Goal: Navigation & Orientation: Find specific page/section

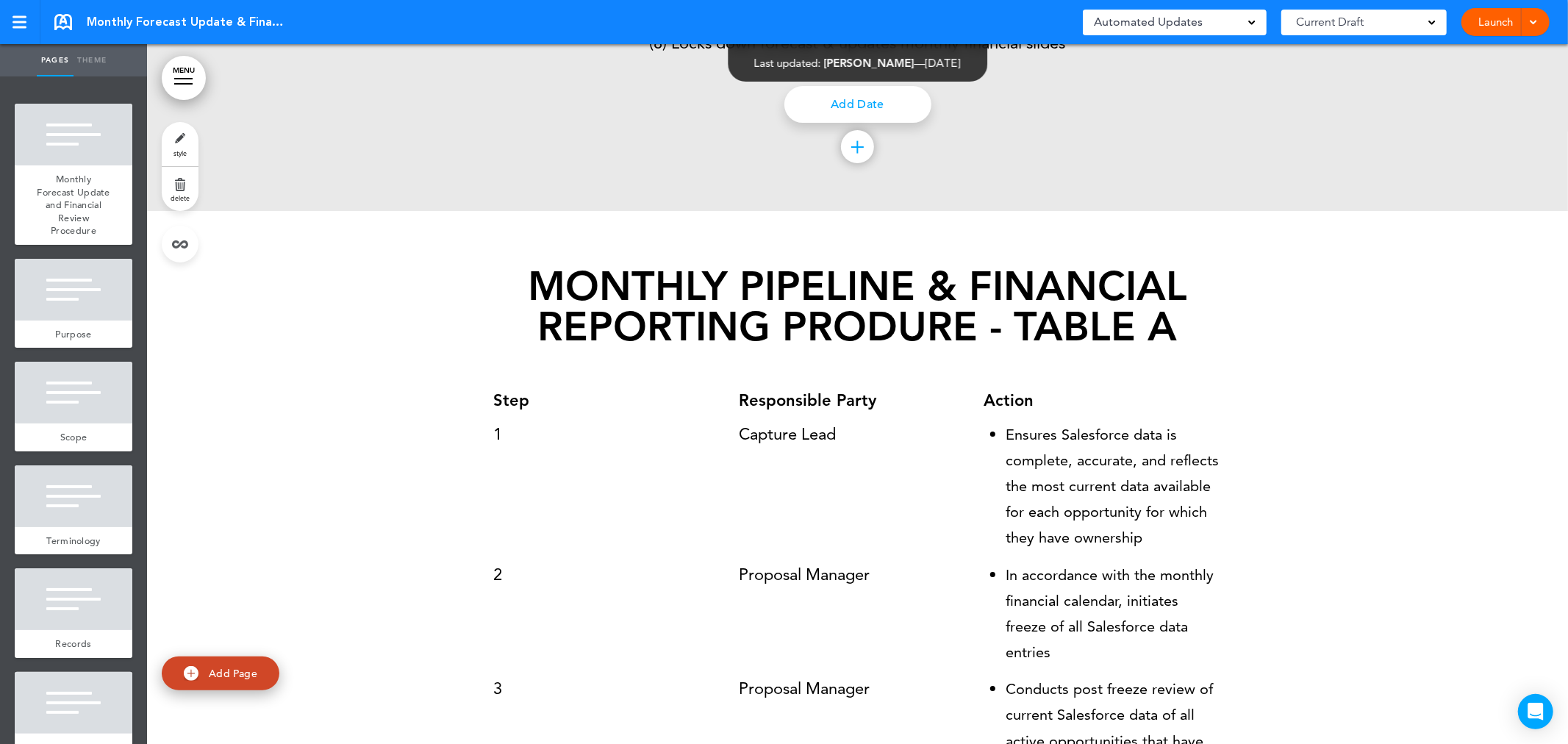
click at [861, 309] on strong "MONTHLY PIPELINE & FINANCIAL REPORTING PRODURE - TABLE A" at bounding box center [858, 307] width 659 height 88
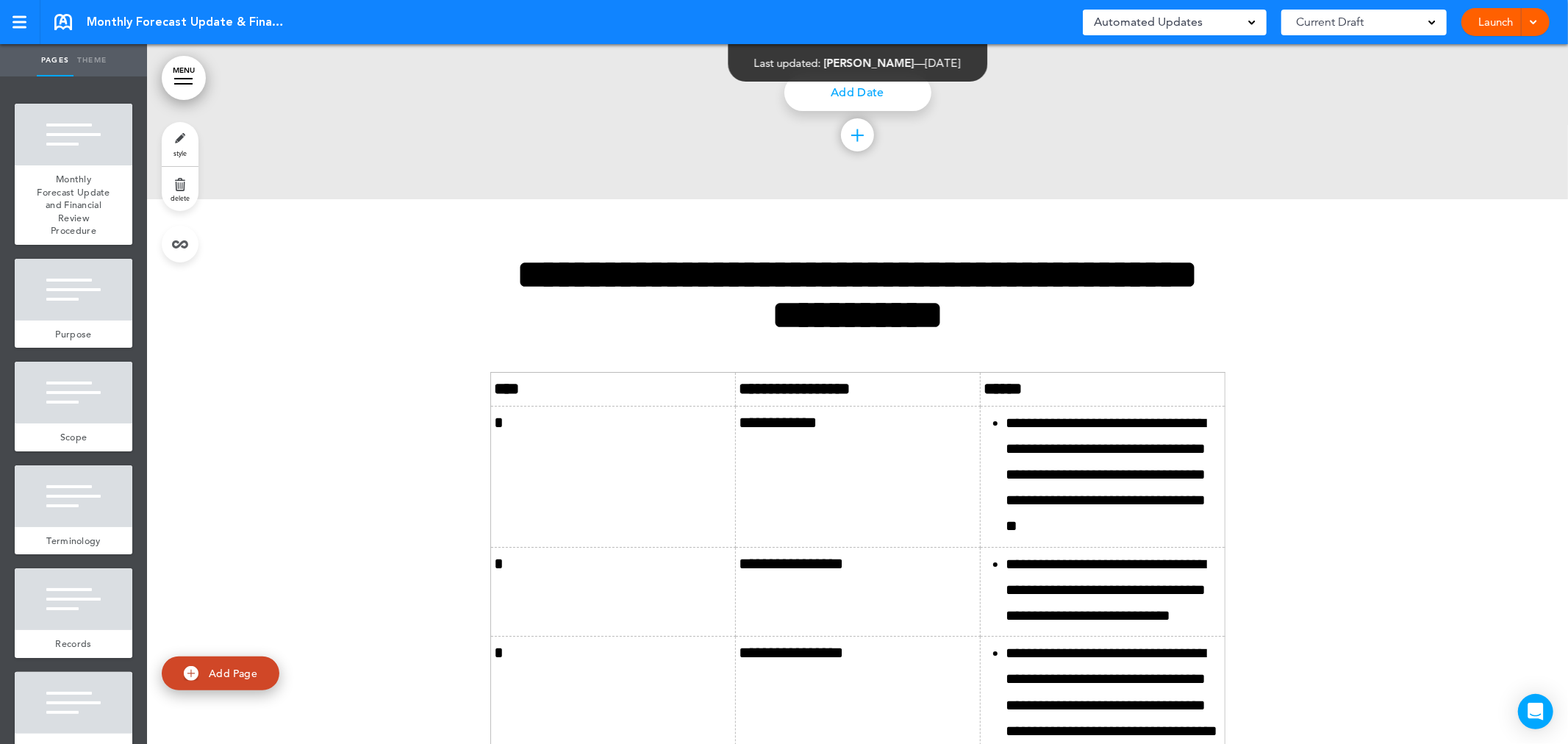
scroll to position [4267, 0]
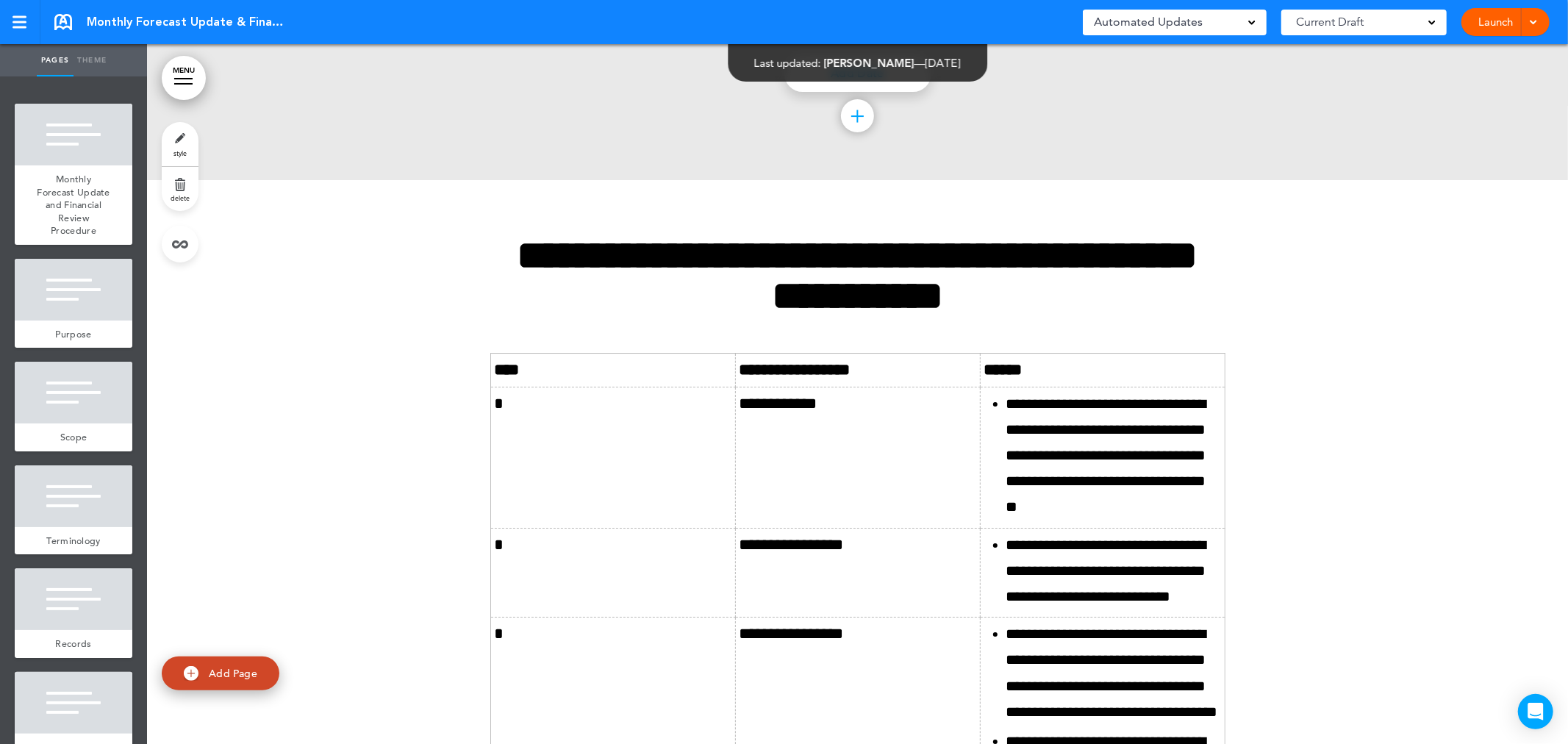
click at [861, 309] on strong "**********" at bounding box center [858, 275] width 681 height 81
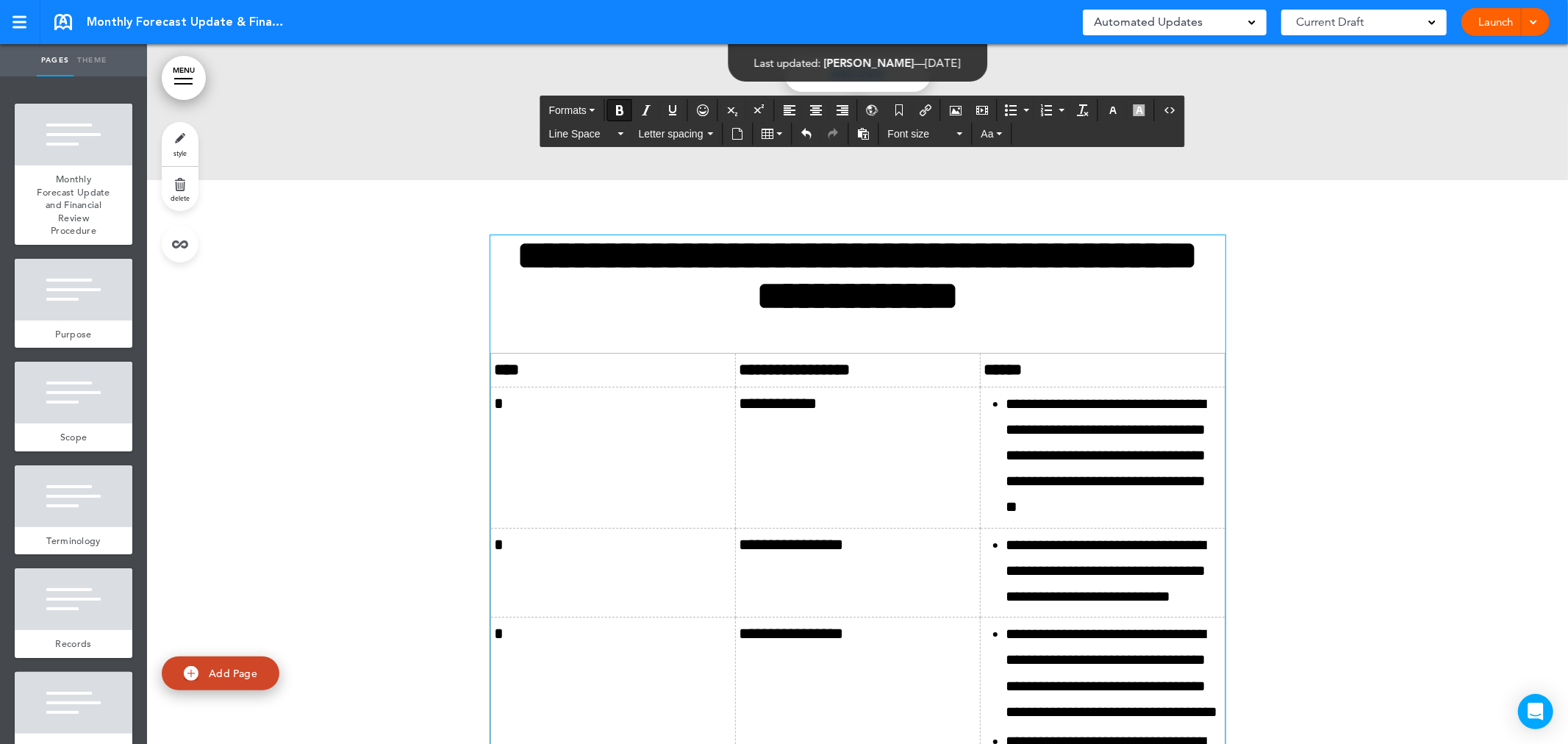
click at [1406, 351] on div at bounding box center [857, 736] width 1421 height 1113
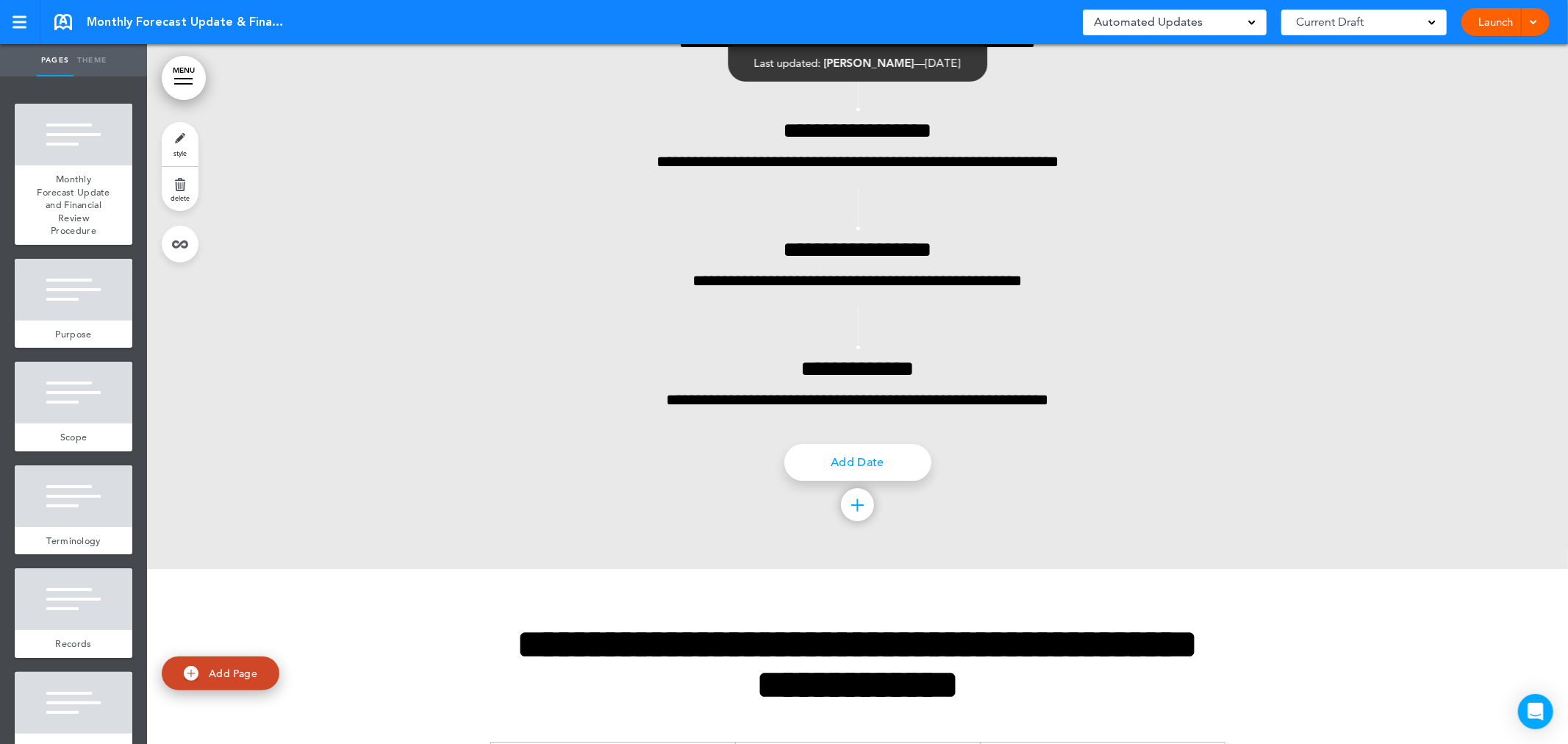
scroll to position [4146, 0]
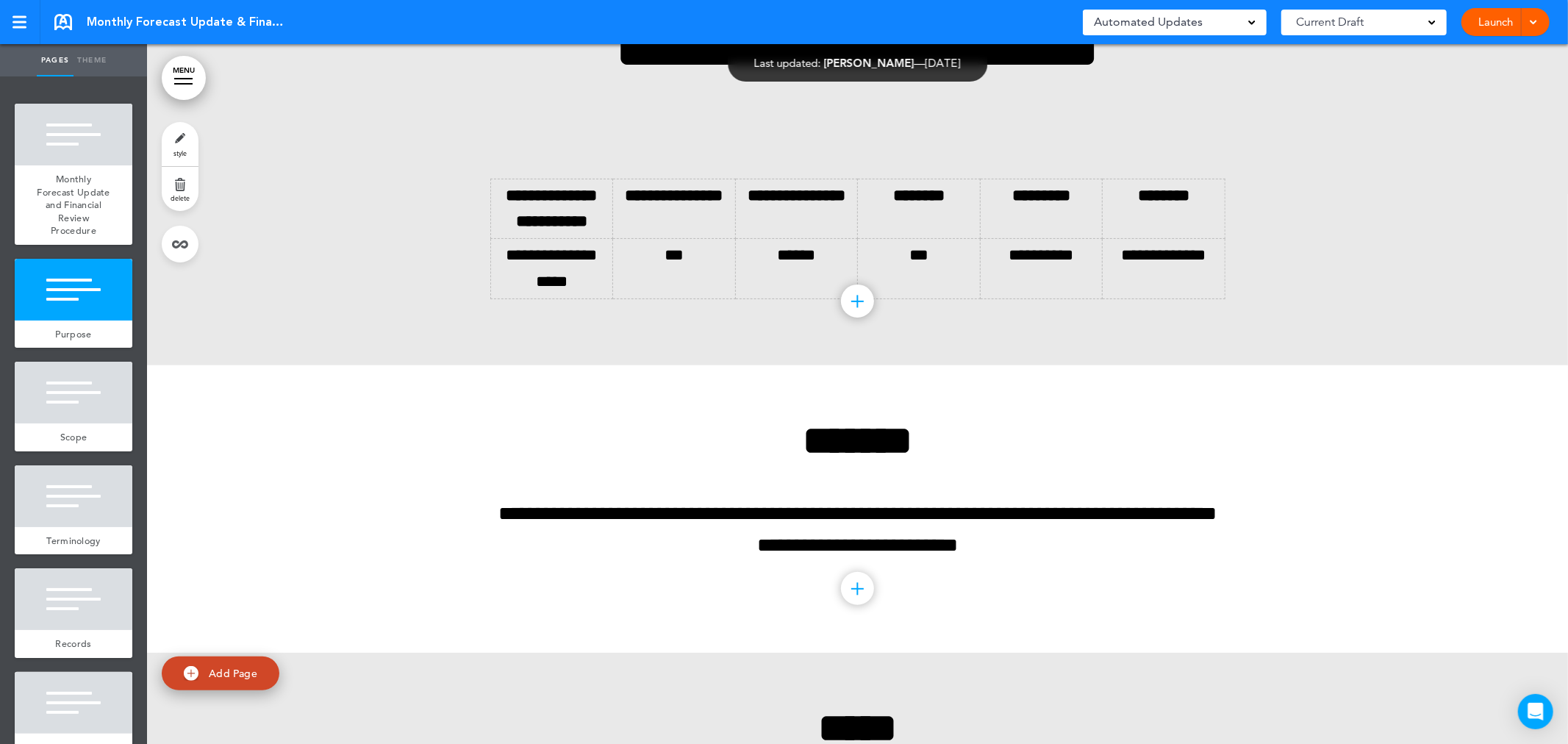
scroll to position [0, 0]
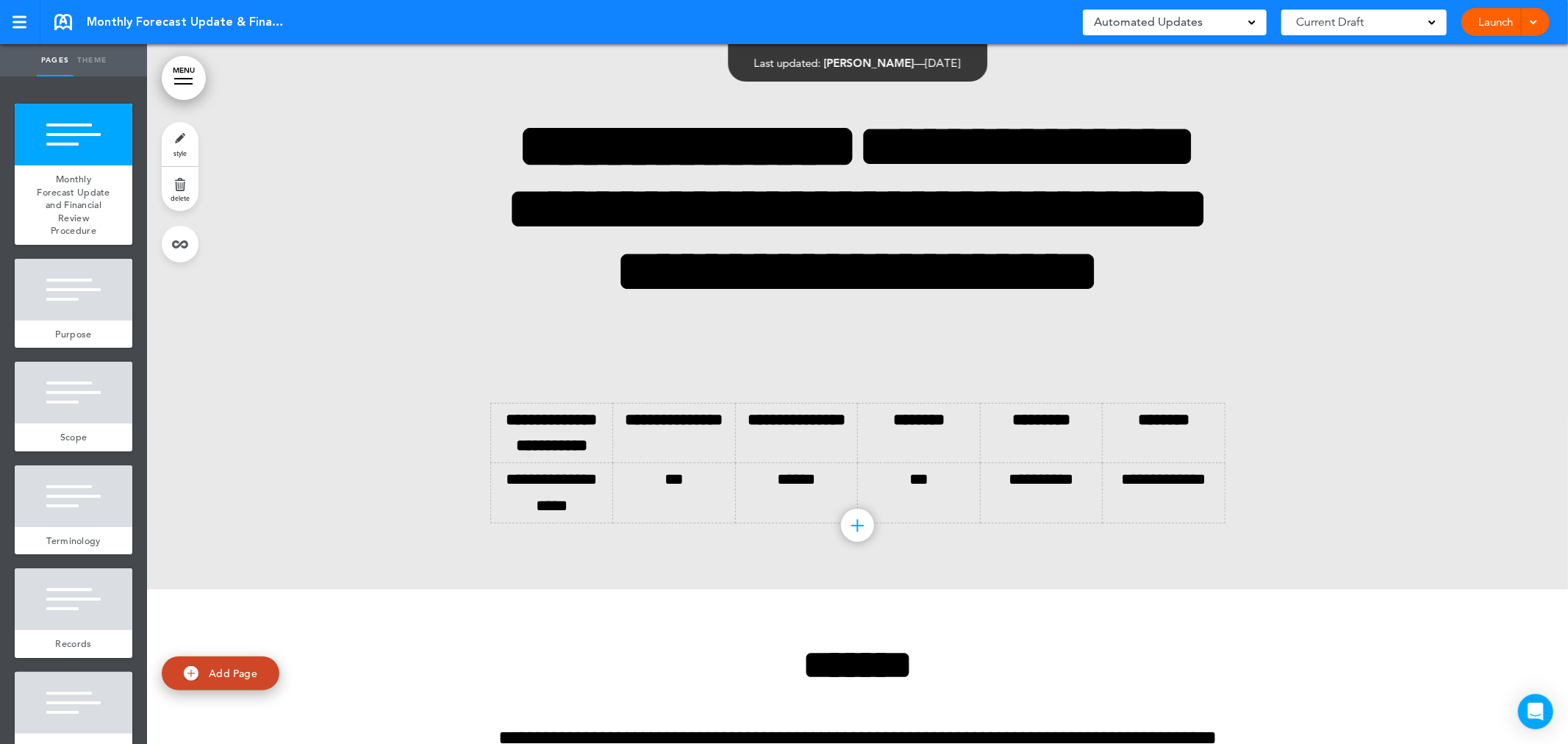
click at [1545, 20] on div "Launch Launch Preview Draft" at bounding box center [1506, 21] width 88 height 28
click at [1541, 24] on div "Launch Launch Preview Draft" at bounding box center [1506, 21] width 88 height 28
click at [26, 12] on link at bounding box center [20, 22] width 40 height 45
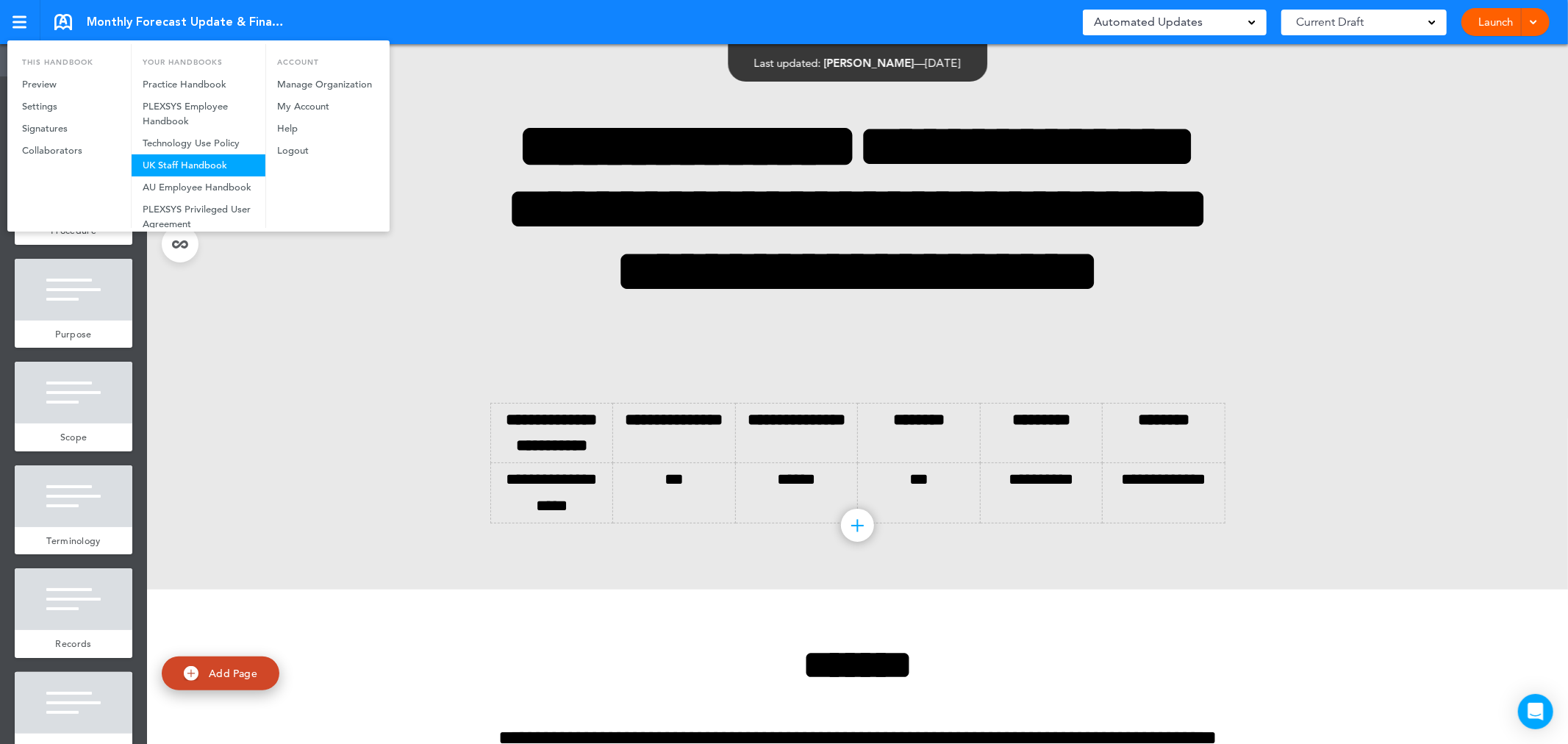
scroll to position [45, 0]
click at [181, 181] on link "PLEXSYS Privileged User Agreement" at bounding box center [199, 187] width 134 height 37
